Goal: Information Seeking & Learning: Learn about a topic

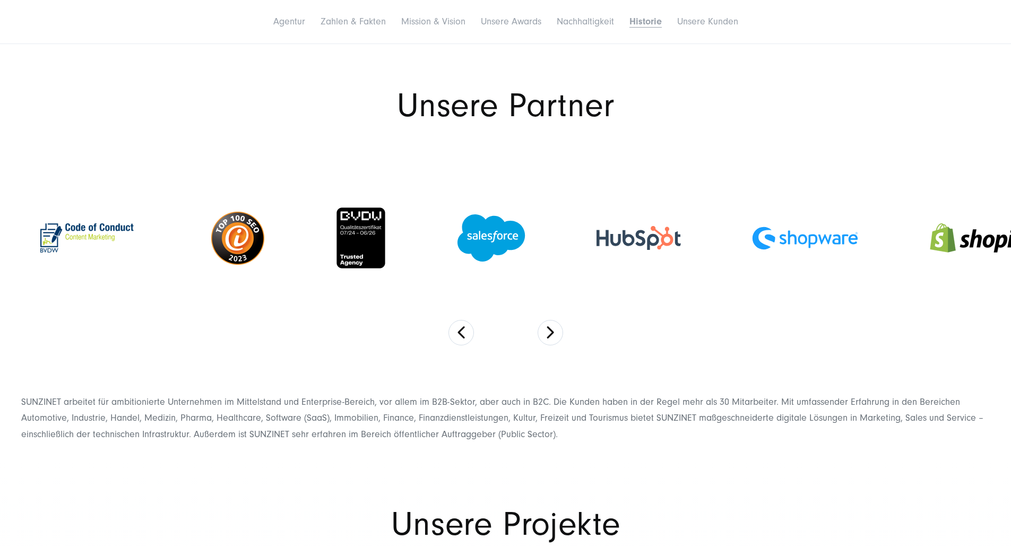
scroll to position [5372, 0]
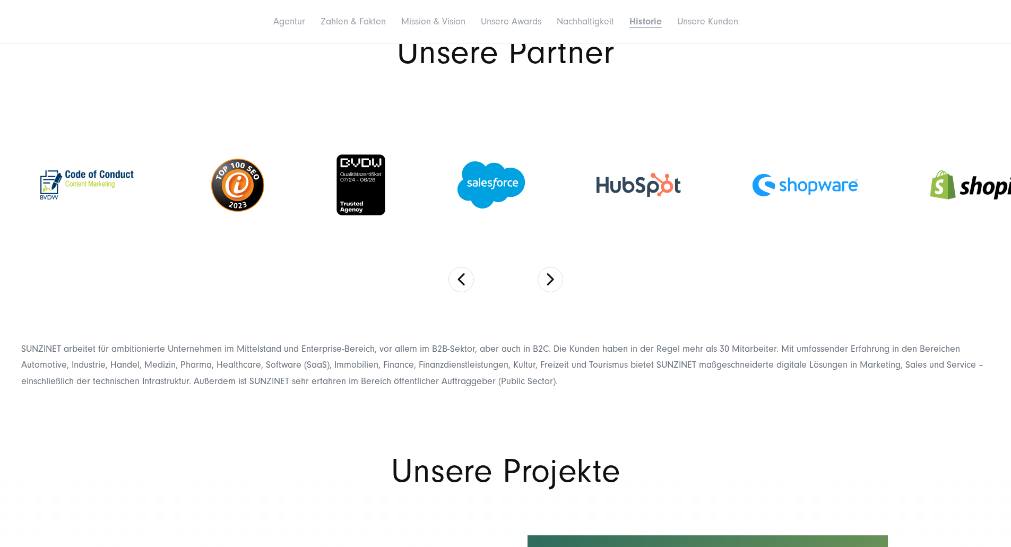
drag, startPoint x: 564, startPoint y: 406, endPoint x: 552, endPoint y: 406, distance: 12.2
